Goal: Task Accomplishment & Management: Use online tool/utility

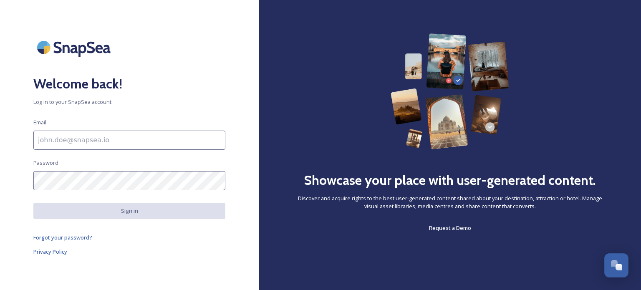
type input "[PERSON_NAME][EMAIL_ADDRESS][DOMAIN_NAME]"
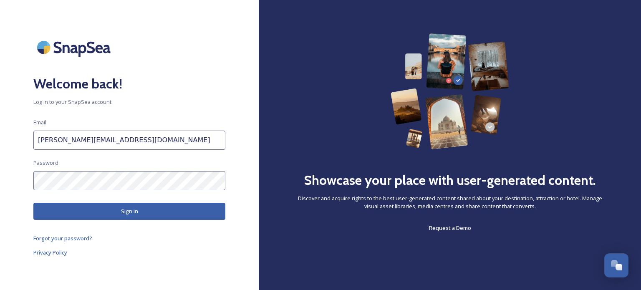
click at [164, 219] on button "Sign in" at bounding box center [129, 211] width 192 height 17
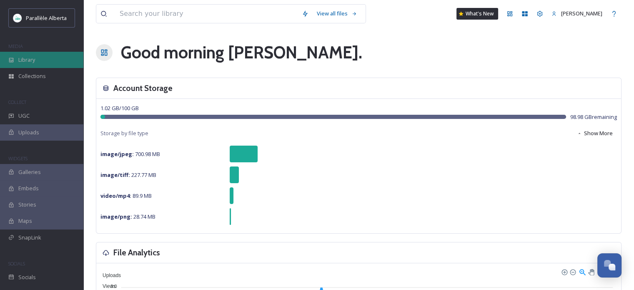
click at [33, 62] on span "Library" at bounding box center [26, 60] width 17 height 8
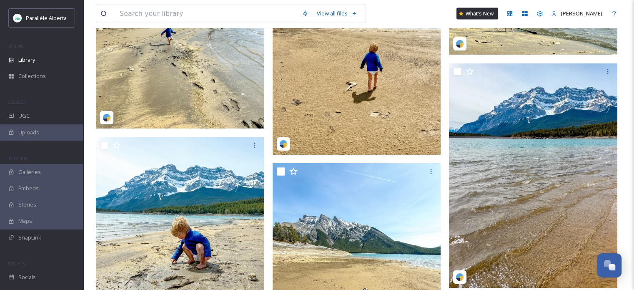
scroll to position [1752, 0]
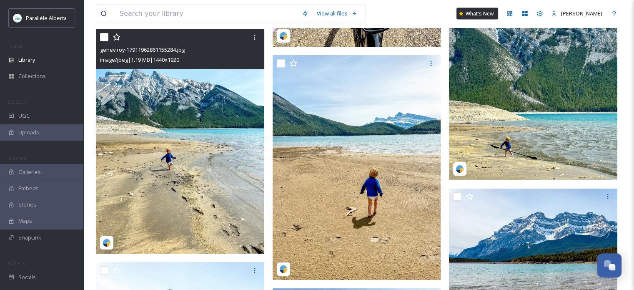
click at [228, 126] on img at bounding box center [180, 141] width 169 height 224
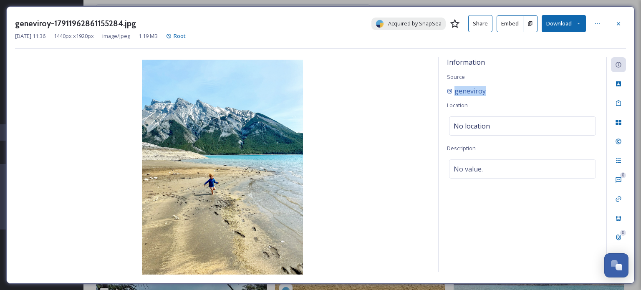
drag, startPoint x: 501, startPoint y: 93, endPoint x: 453, endPoint y: 94, distance: 47.6
click at [453, 94] on div "geneviroy" at bounding box center [522, 91] width 151 height 10
copy span "geneviroy"
click at [622, 18] on div at bounding box center [618, 23] width 15 height 15
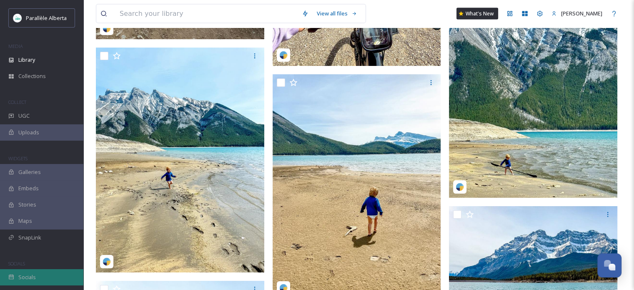
click at [33, 281] on span "Socials" at bounding box center [27, 277] width 18 height 8
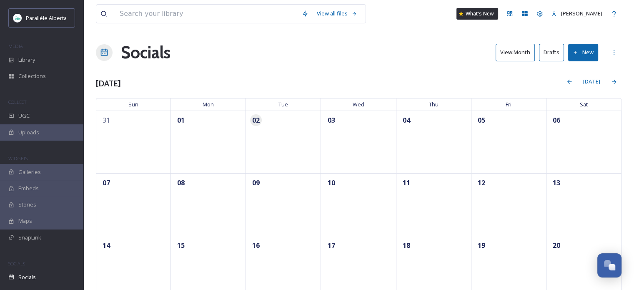
click at [513, 56] on button "View: Month" at bounding box center [515, 52] width 39 height 17
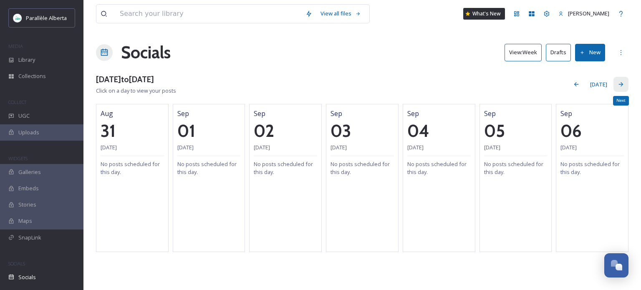
click at [618, 83] on icon at bounding box center [620, 84] width 7 height 7
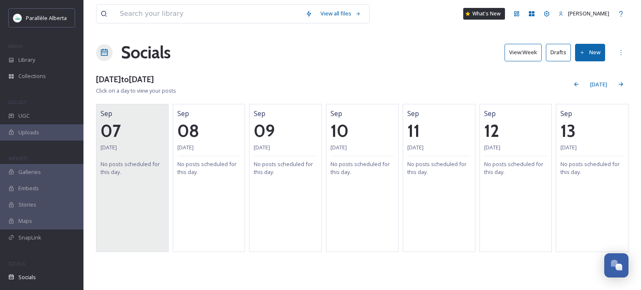
click at [127, 193] on div "[DATE] [DATE] No posts scheduled for this day." at bounding box center [132, 178] width 73 height 148
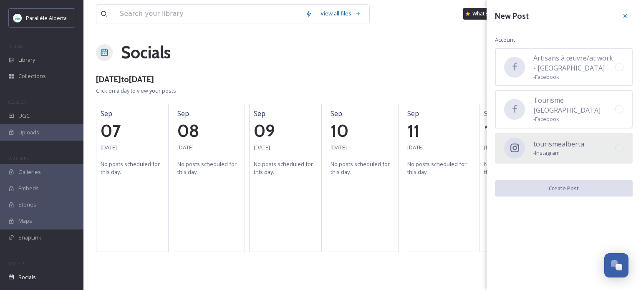
click at [584, 133] on div "tourismealberta - Instagram" at bounding box center [564, 148] width 138 height 31
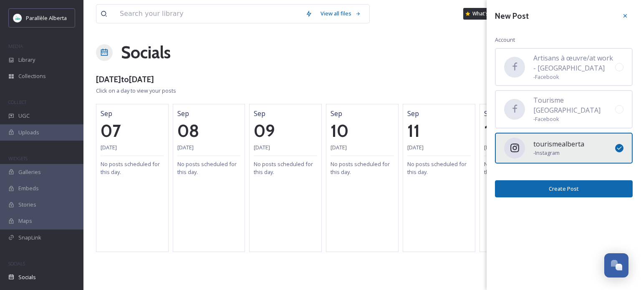
click at [575, 180] on button "Create Post" at bounding box center [564, 188] width 138 height 17
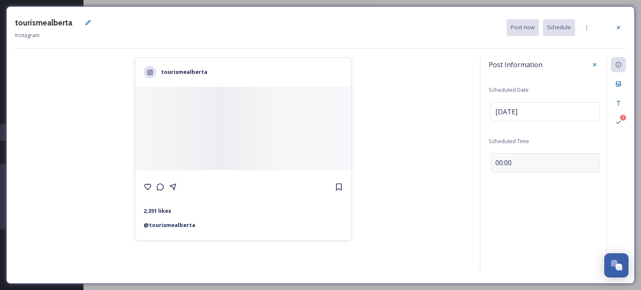
click at [498, 163] on span "00:00" at bounding box center [503, 163] width 16 height 10
click at [498, 161] on input "00:00" at bounding box center [516, 161] width 56 height 20
type input "08:00"
click at [592, 161] on icon at bounding box center [594, 161] width 7 height 7
click at [616, 88] on div "Files" at bounding box center [618, 83] width 15 height 15
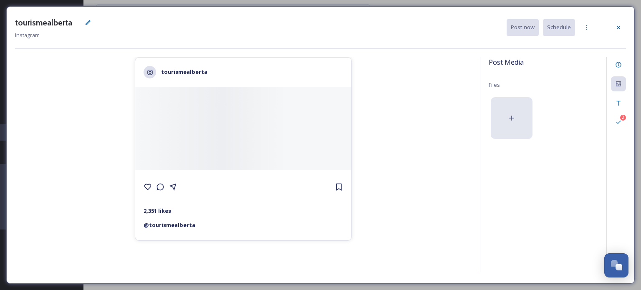
click at [513, 112] on div at bounding box center [512, 118] width 42 height 42
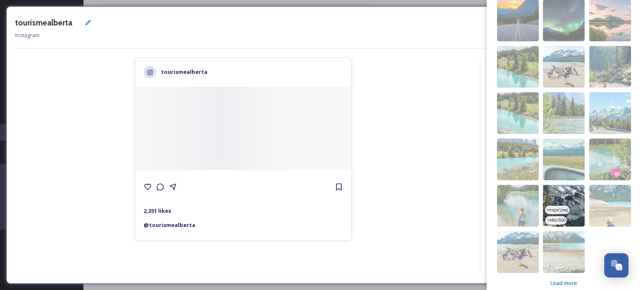
scroll to position [152, 0]
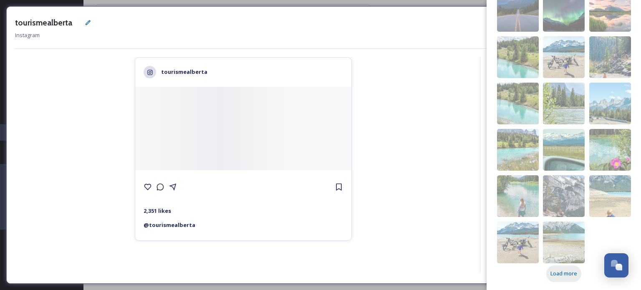
click at [565, 269] on div "Load more" at bounding box center [563, 273] width 35 height 16
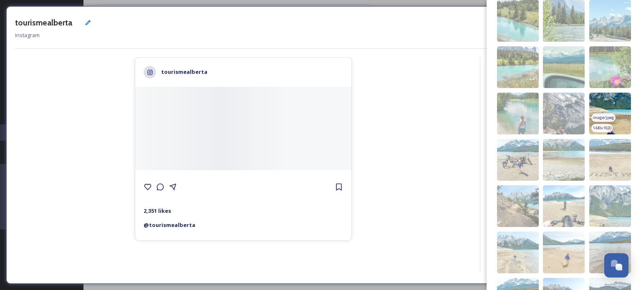
scroll to position [235, 0]
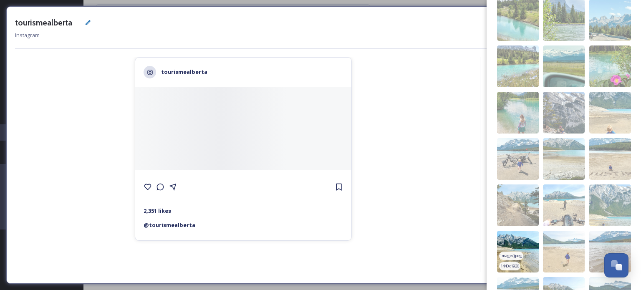
click at [527, 253] on img at bounding box center [518, 252] width 42 height 42
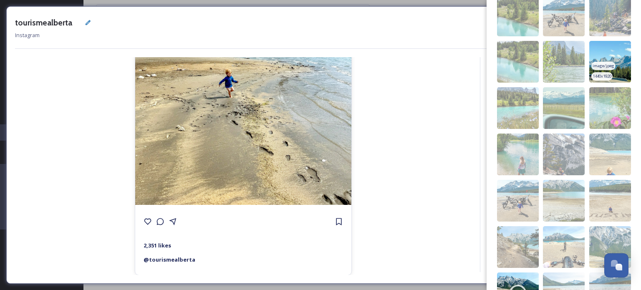
scroll to position [0, 0]
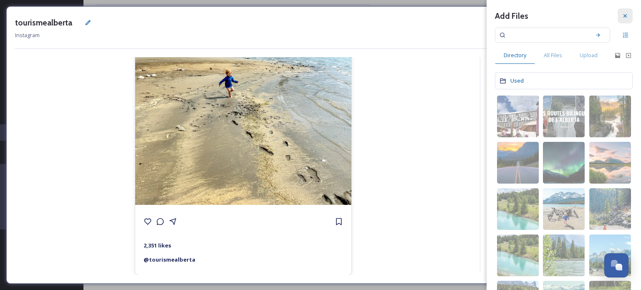
click at [622, 18] on icon at bounding box center [625, 16] width 7 height 7
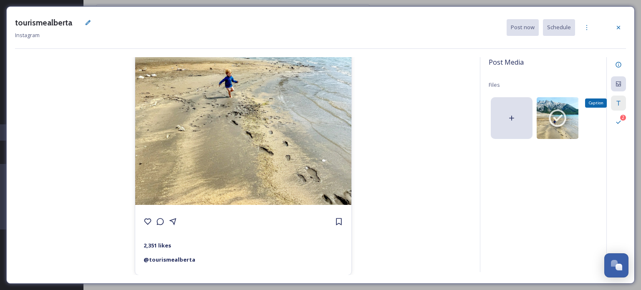
click at [618, 103] on icon at bounding box center [618, 103] width 4 height 5
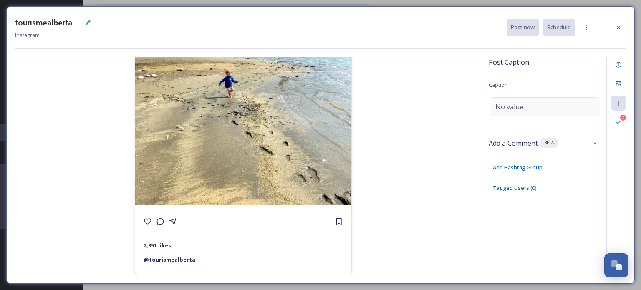
click at [526, 111] on div "No value." at bounding box center [545, 106] width 109 height 19
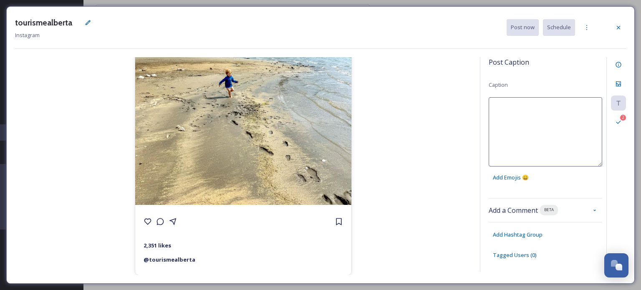
click at [522, 107] on textarea at bounding box center [544, 131] width 113 height 69
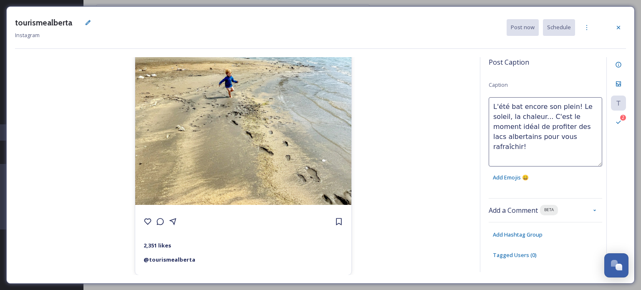
scroll to position [5, 0]
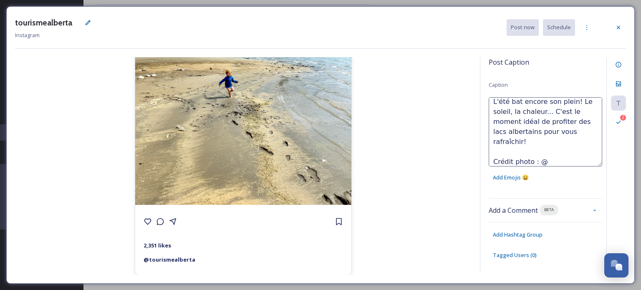
paste textarea "geneviroy"
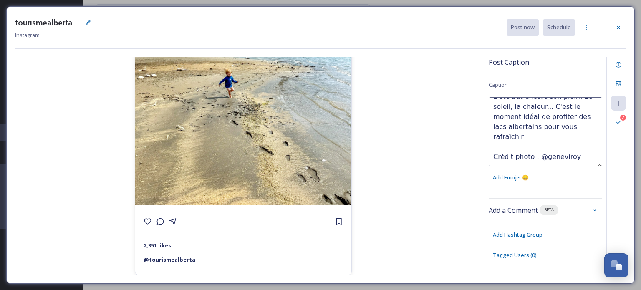
scroll to position [0, 0]
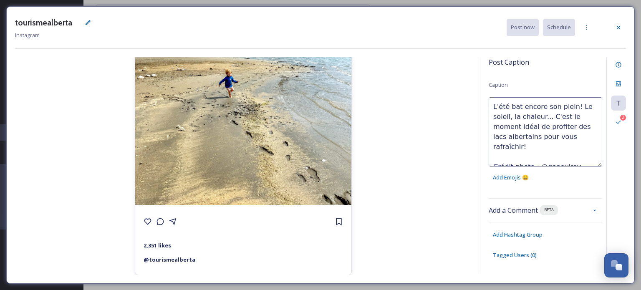
drag, startPoint x: 536, startPoint y: 133, endPoint x: 458, endPoint y: 86, distance: 91.1
click at [458, 86] on div "tourismealberta 2,351 likes @ tourismealberta Post Caption Caption L'été bat en…" at bounding box center [320, 166] width 611 height 218
click at [564, 149] on textarea "L'été bat encore son plein! Le soleil, la chaleur... C'est le moment idéal de p…" at bounding box center [544, 131] width 113 height 69
drag, startPoint x: 522, startPoint y: 146, endPoint x: 451, endPoint y: 84, distance: 94.9
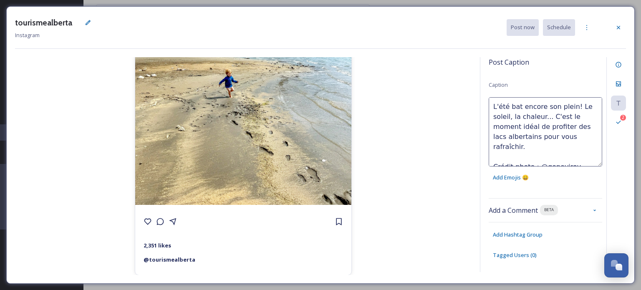
click at [451, 84] on div "tourismealberta 2,351 likes @ tourismealberta Post Caption Caption L'été bat en…" at bounding box center [320, 166] width 611 height 218
paste textarea "! Le soleil, la chaleur... C'est le moment idéal pour profiter des lacs de l'[G…"
type textarea "L'été bat encore son plein ! Le soleil, la chaleur... C'est le moment idéal pou…"
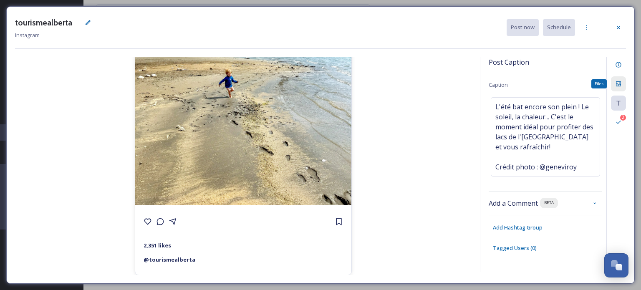
click at [619, 80] on div "Files" at bounding box center [618, 83] width 15 height 15
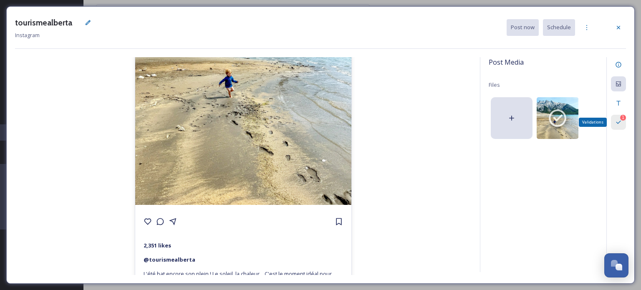
click at [624, 124] on div "1 Validations" at bounding box center [618, 122] width 15 height 15
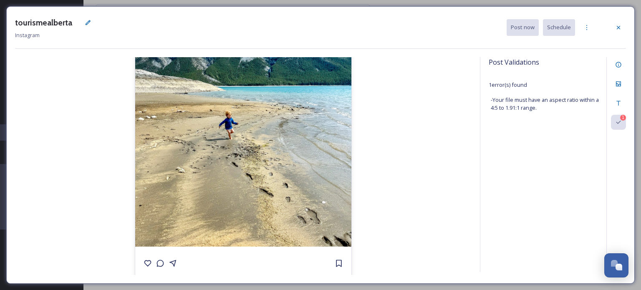
scroll to position [45, 0]
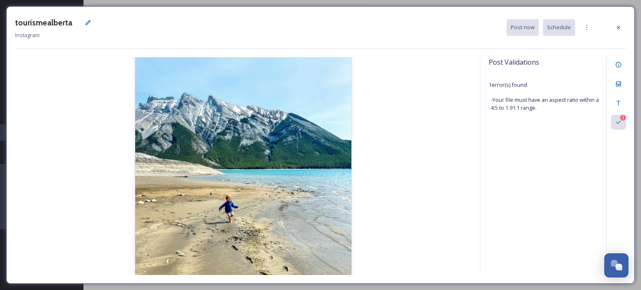
click at [613, 164] on div "1" at bounding box center [616, 164] width 20 height 215
click at [621, 81] on icon at bounding box center [618, 84] width 7 height 7
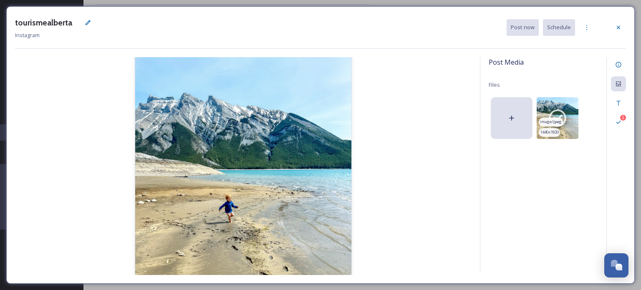
click at [559, 120] on span "image/jpeg" at bounding box center [551, 122] width 22 height 6
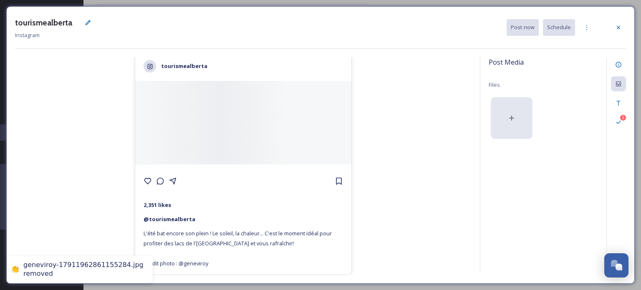
scroll to position [5, 0]
click at [514, 112] on div at bounding box center [512, 118] width 42 height 42
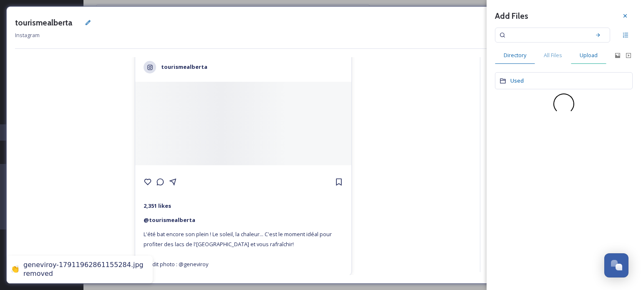
click at [595, 58] on span "Upload" at bounding box center [588, 55] width 18 height 8
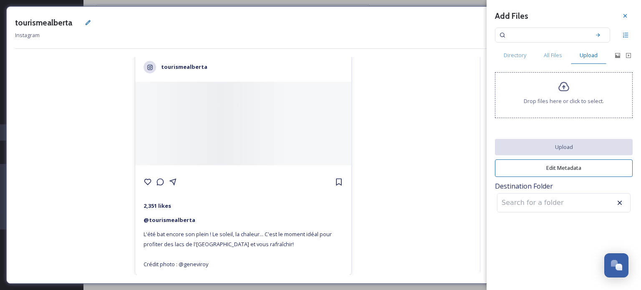
click at [558, 110] on div "Drop files here or click to select." at bounding box center [564, 95] width 138 height 46
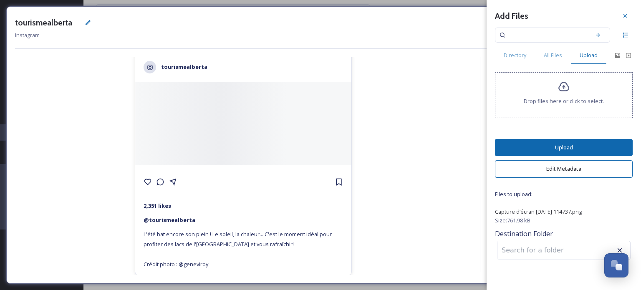
click at [576, 146] on button "Upload" at bounding box center [564, 147] width 138 height 17
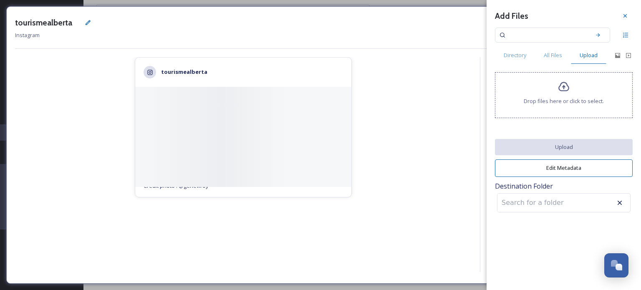
scroll to position [0, 0]
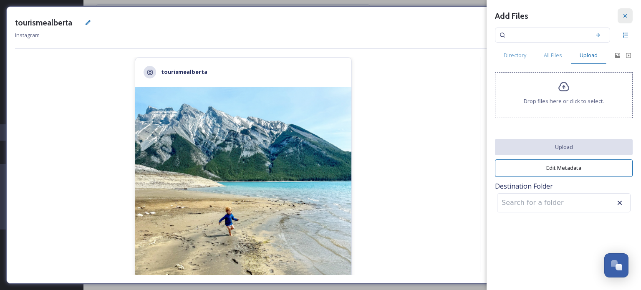
click at [622, 15] on icon at bounding box center [625, 16] width 7 height 7
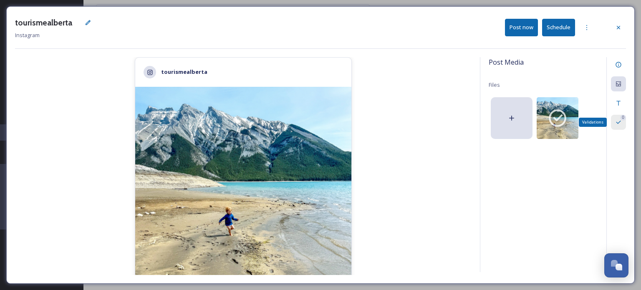
click at [619, 120] on icon at bounding box center [618, 122] width 7 height 7
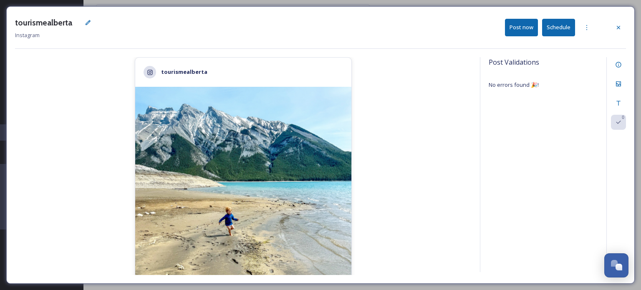
click at [559, 26] on button "Schedule" at bounding box center [558, 27] width 33 height 17
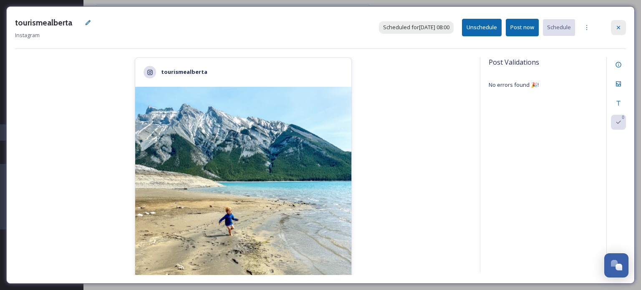
click at [624, 25] on div at bounding box center [618, 27] width 15 height 15
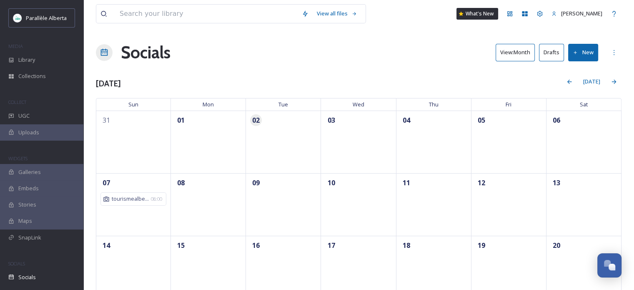
click at [504, 52] on button "View: Month" at bounding box center [515, 52] width 39 height 17
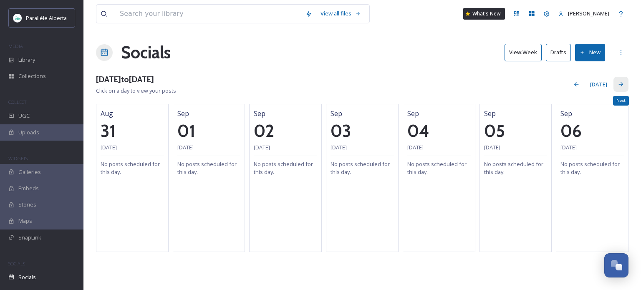
click at [626, 83] on div "Next" at bounding box center [620, 84] width 15 height 15
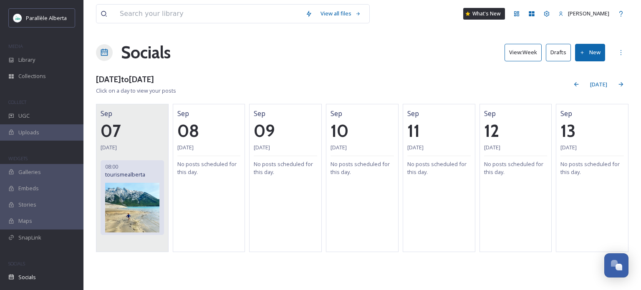
click at [148, 226] on img at bounding box center [132, 208] width 54 height 50
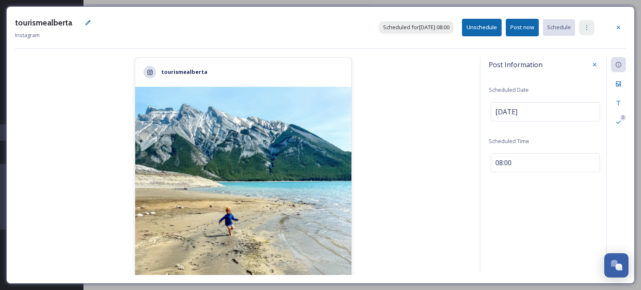
click at [586, 25] on icon at bounding box center [586, 27] width 7 height 7
click at [566, 43] on span "Duplicate Post" at bounding box center [572, 46] width 36 height 8
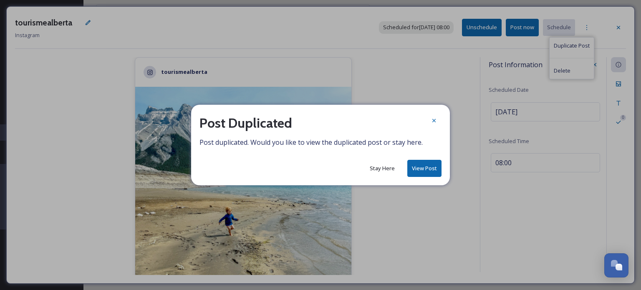
click at [429, 167] on button "View Post" at bounding box center [424, 168] width 34 height 17
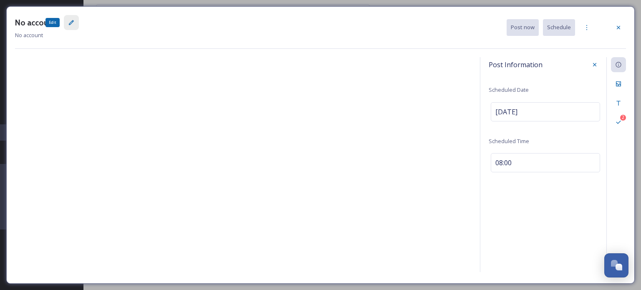
click at [69, 27] on div "Edit" at bounding box center [71, 22] width 15 height 15
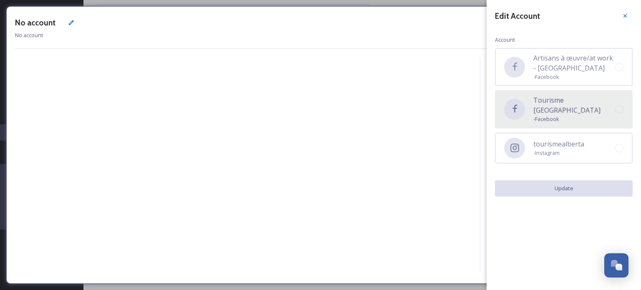
click at [576, 101] on span "Tourisme [GEOGRAPHIC_DATA]" at bounding box center [574, 105] width 82 height 20
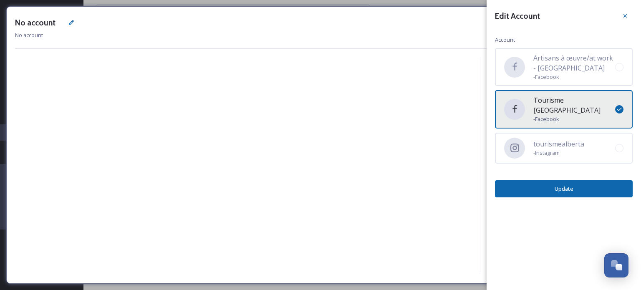
click at [590, 180] on button "Update" at bounding box center [564, 188] width 138 height 17
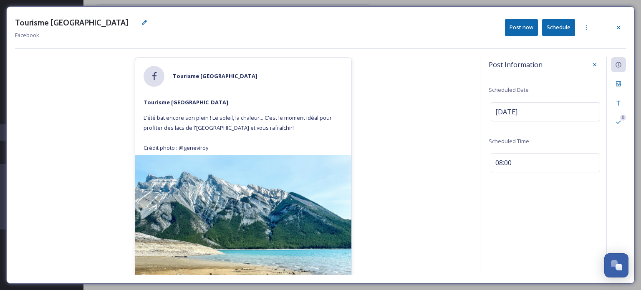
click at [554, 28] on button "Schedule" at bounding box center [558, 27] width 33 height 17
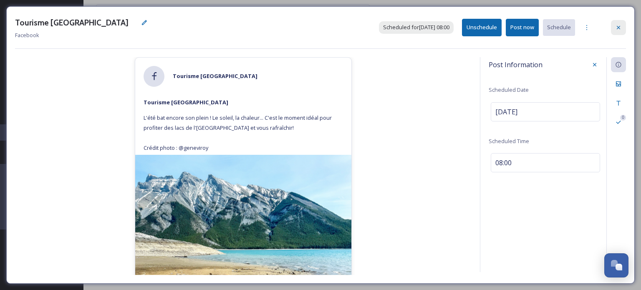
click at [621, 28] on icon at bounding box center [618, 27] width 7 height 7
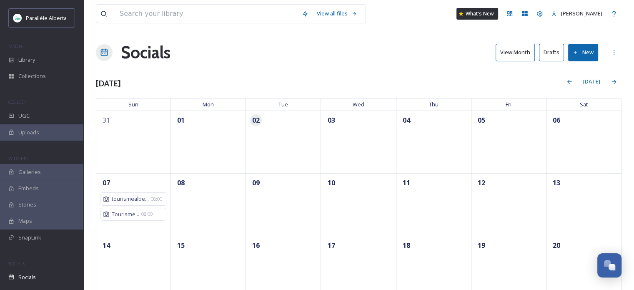
click at [512, 50] on button "View: Month" at bounding box center [515, 52] width 39 height 17
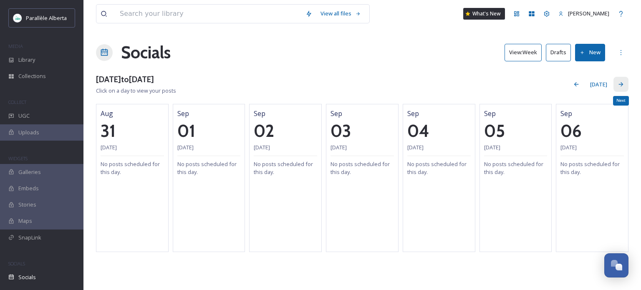
click at [618, 83] on icon at bounding box center [620, 84] width 7 height 7
